Goal: Entertainment & Leisure: Consume media (video, audio)

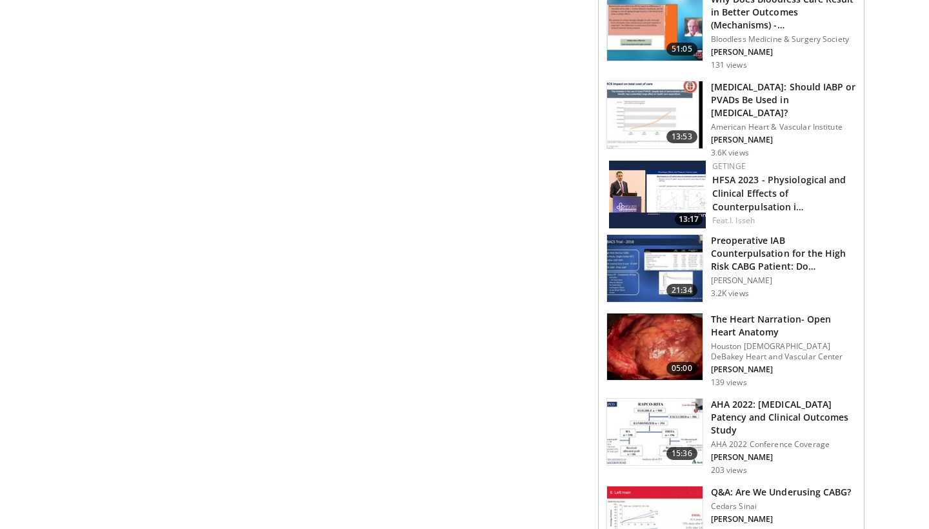
scroll to position [998, 0]
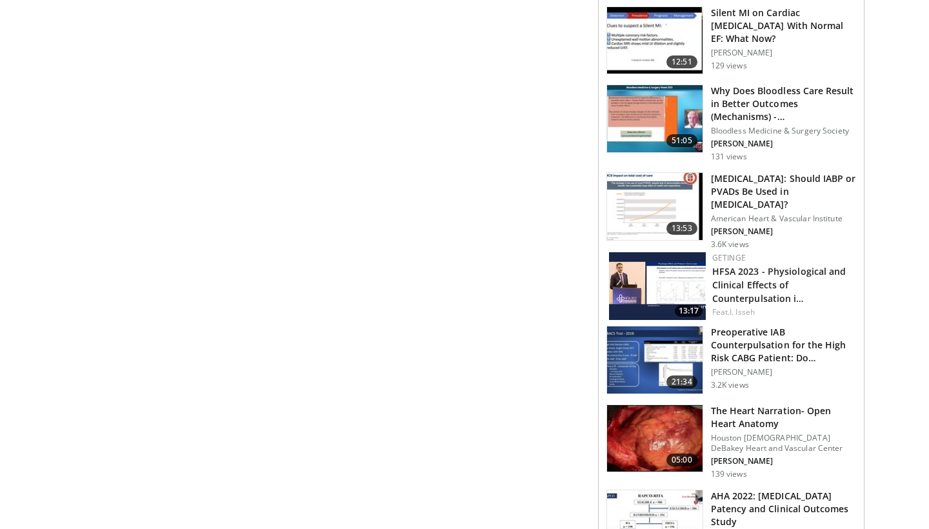
click at [772, 177] on h3 "[MEDICAL_DATA]: Should IABP or PVADs Be Used in [MEDICAL_DATA]?" at bounding box center [783, 191] width 145 height 39
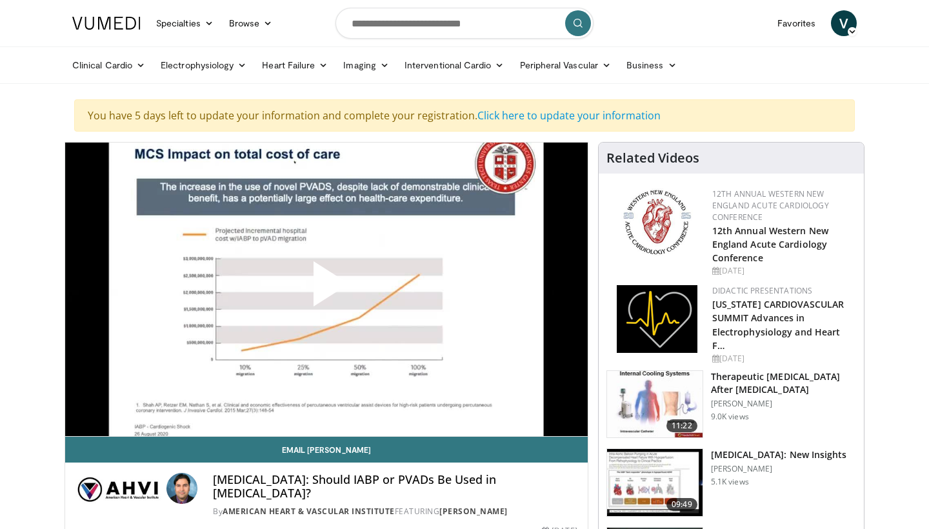
click at [327, 289] on span "Video Player" at bounding box center [327, 289] width 0 height 0
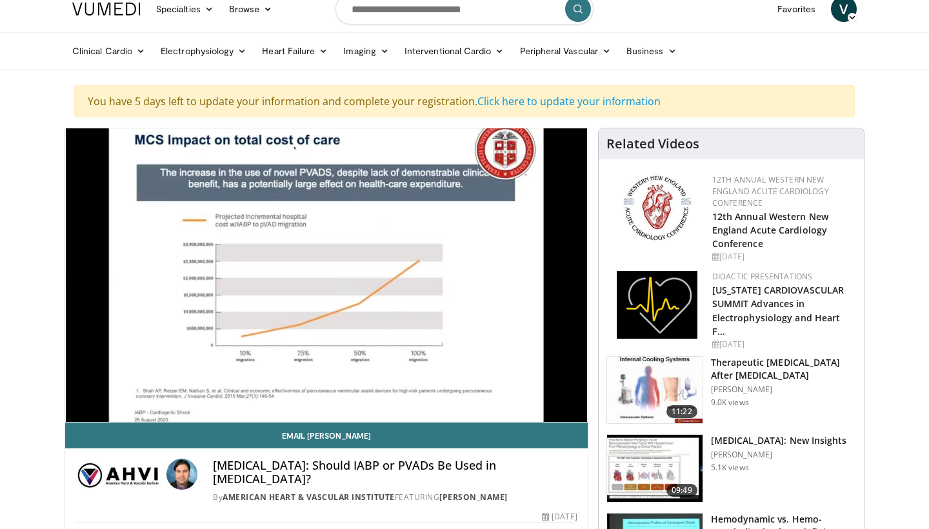
click at [736, 436] on h3 "[MEDICAL_DATA]: New Insights" at bounding box center [779, 440] width 136 height 13
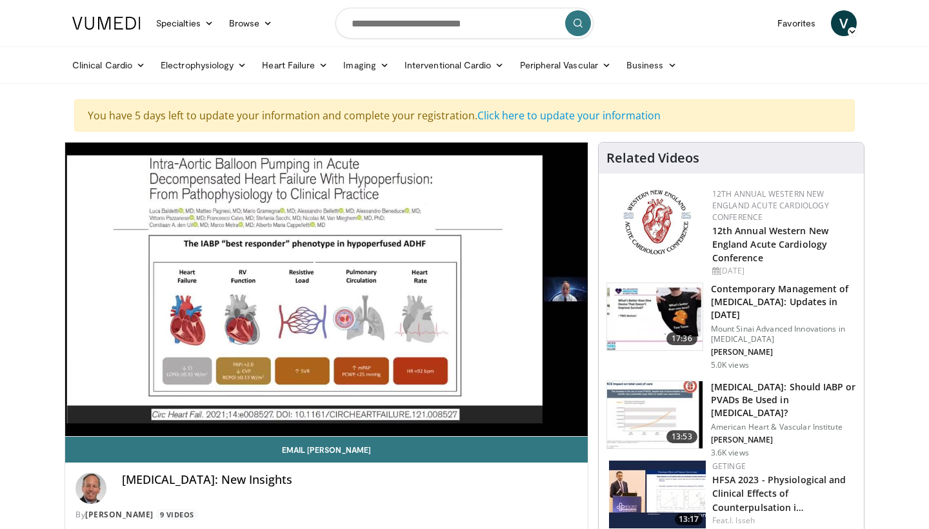
click at [327, 289] on span "Video Player" at bounding box center [327, 289] width 0 height 0
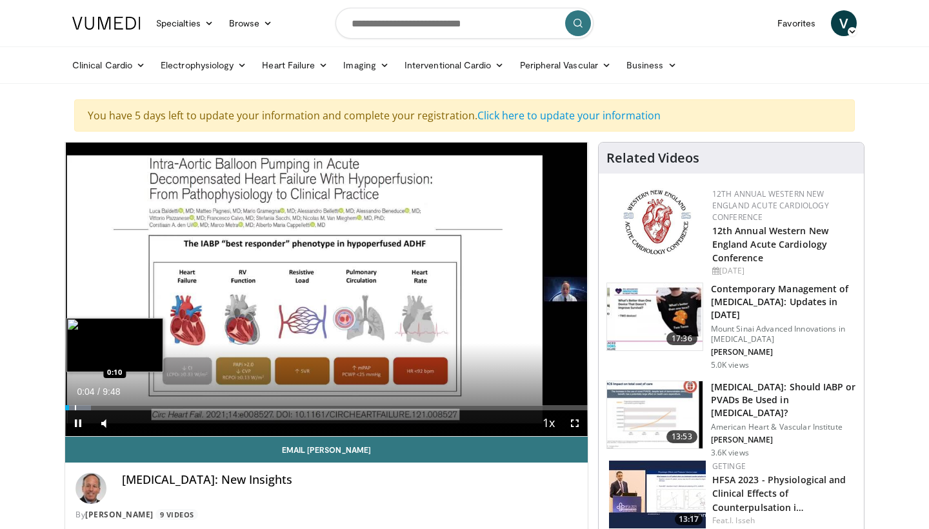
click at [75, 408] on div "Progress Bar" at bounding box center [75, 407] width 1 height 5
click at [83, 407] on div "Loaded : 5.00% 0:10 0:16" at bounding box center [326, 407] width 523 height 5
click at [90, 408] on div "Progress Bar" at bounding box center [90, 407] width 1 height 5
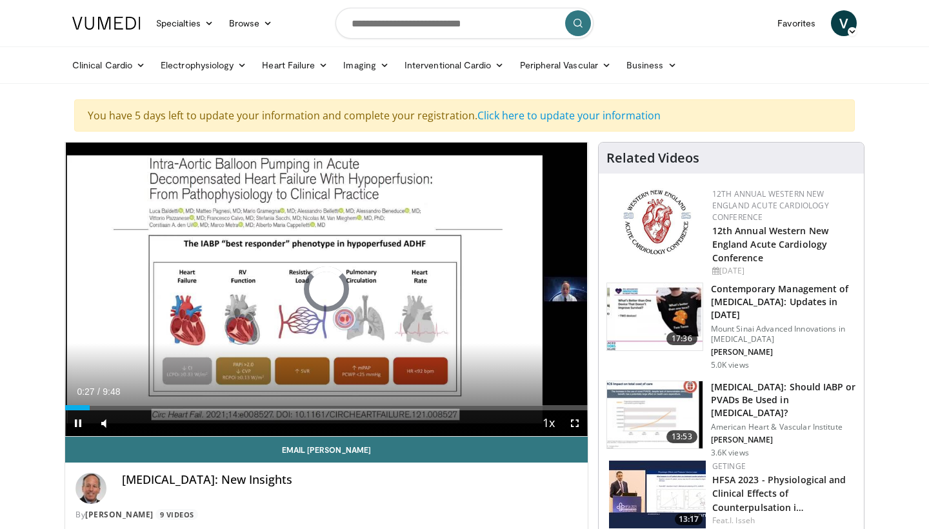
click at [80, 425] on span "Video Player" at bounding box center [78, 423] width 26 height 26
